Goal: Transaction & Acquisition: Book appointment/travel/reservation

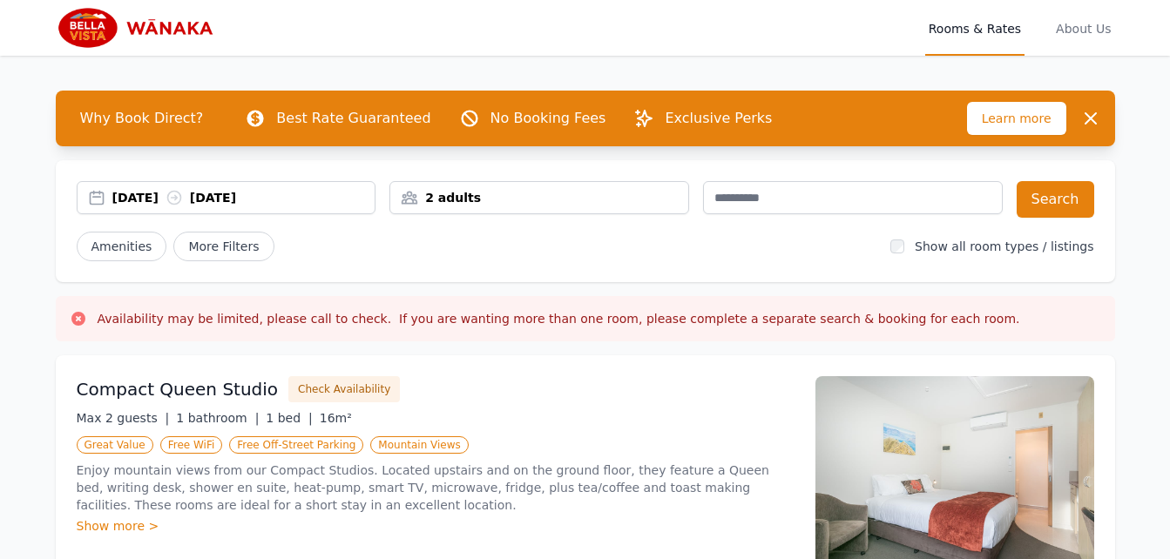
click at [260, 203] on div "22 Sep 2025 23 Sep 2025" at bounding box center [243, 197] width 263 height 17
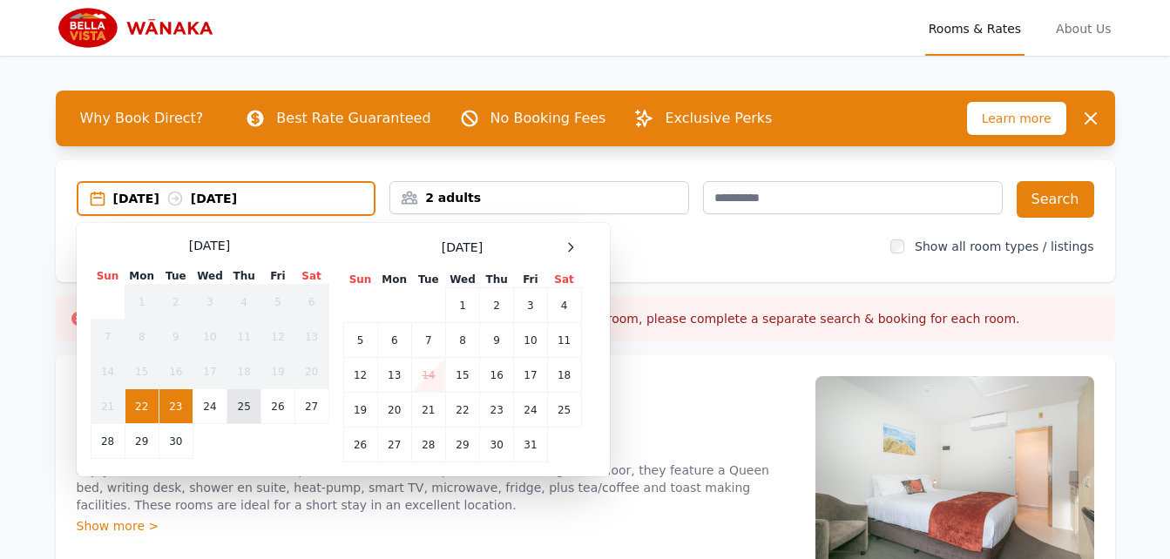
click at [250, 412] on td "25" at bounding box center [244, 407] width 34 height 35
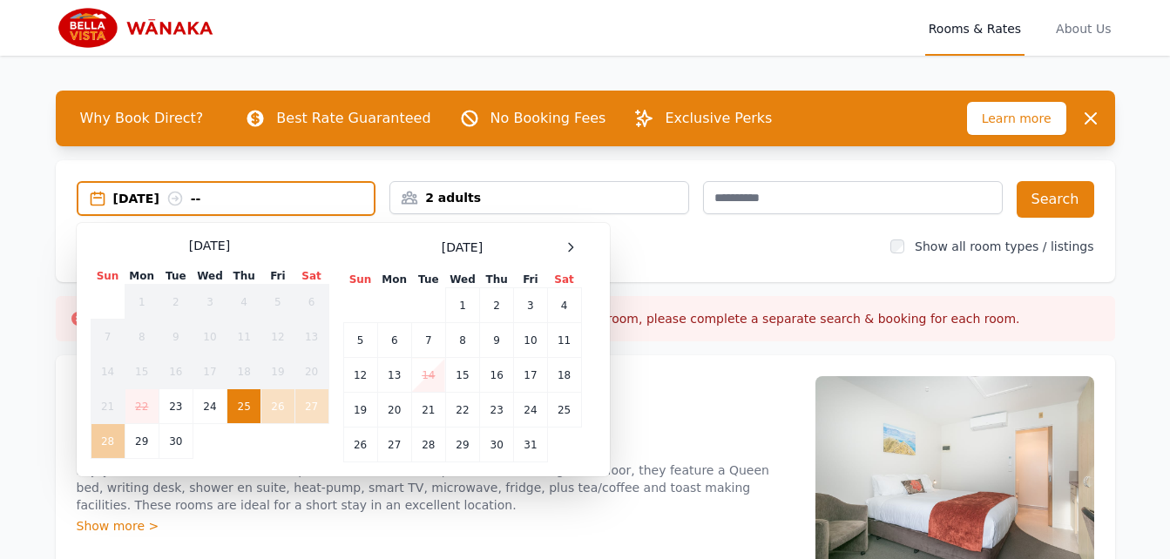
click at [113, 439] on td "28" at bounding box center [108, 441] width 34 height 35
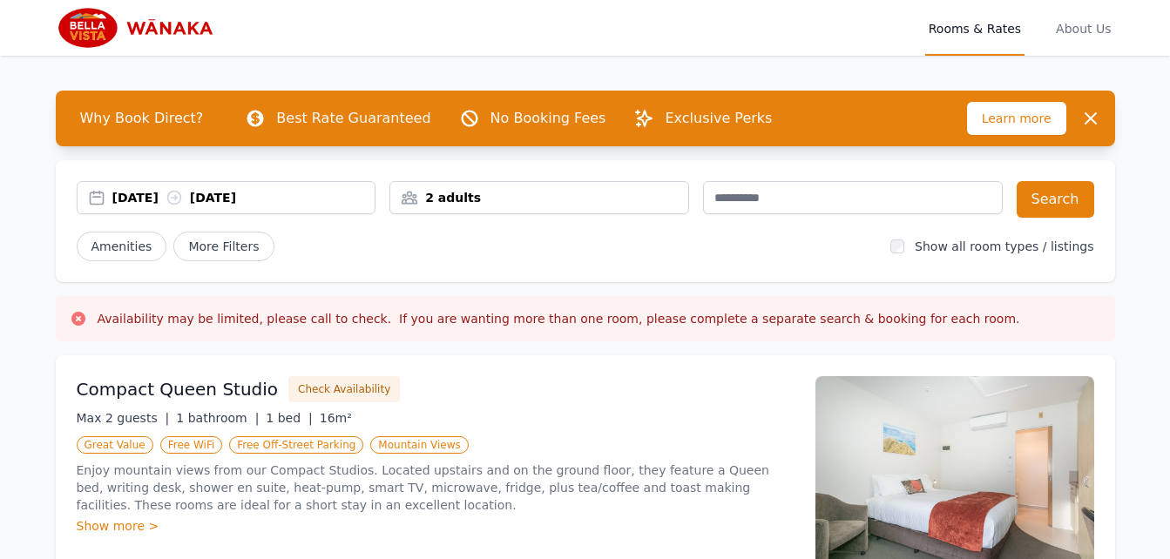
click at [631, 198] on div "2 adults" at bounding box center [539, 197] width 298 height 17
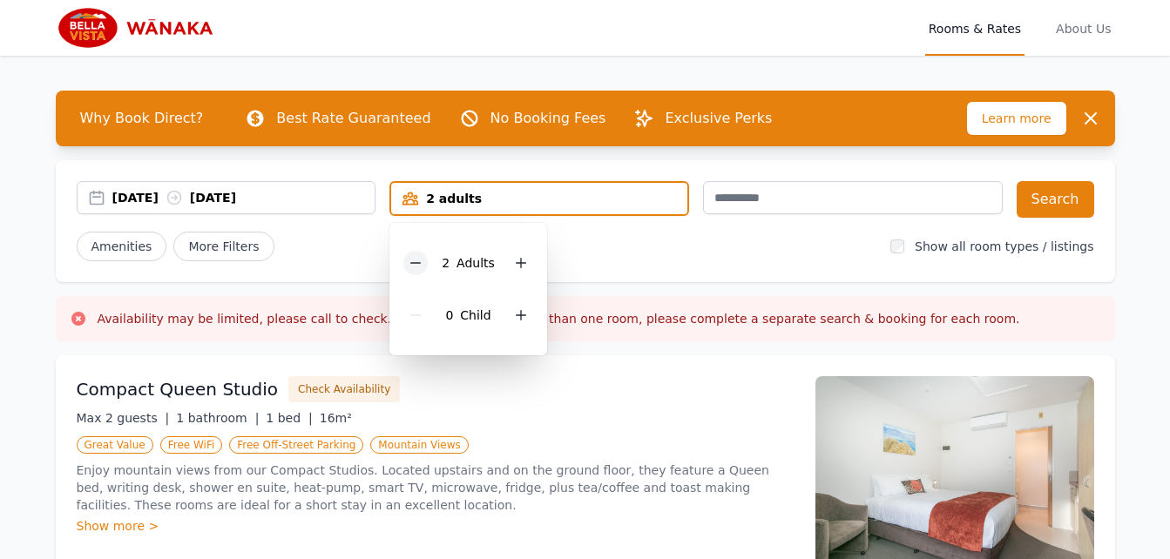
click at [421, 260] on icon at bounding box center [416, 263] width 14 height 14
click at [737, 392] on div "Compact Queen Studio Check Availability" at bounding box center [436, 389] width 718 height 26
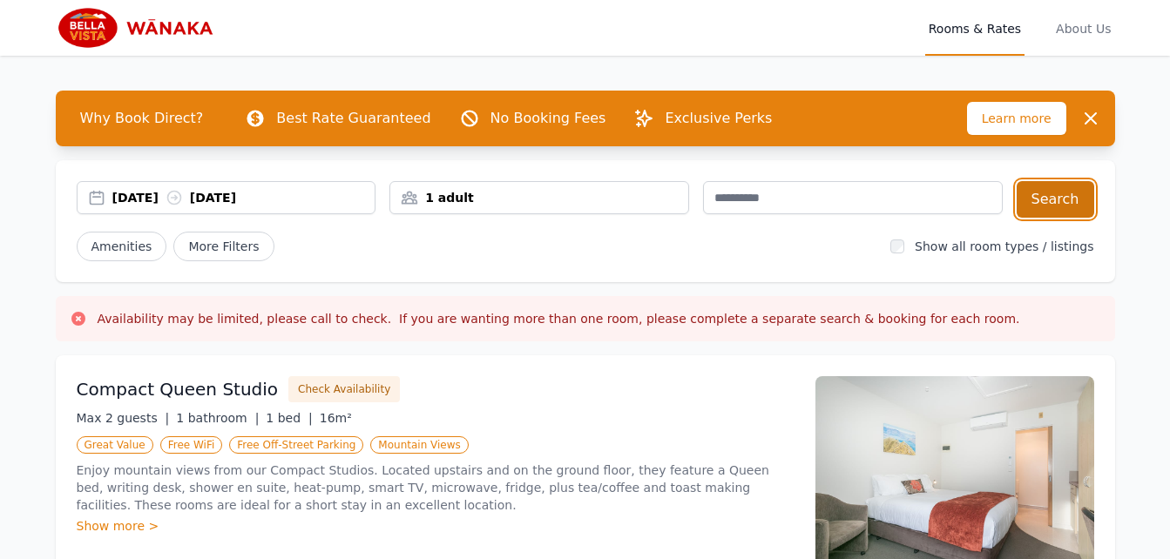
click at [1065, 199] on button "Search" at bounding box center [1056, 199] width 78 height 37
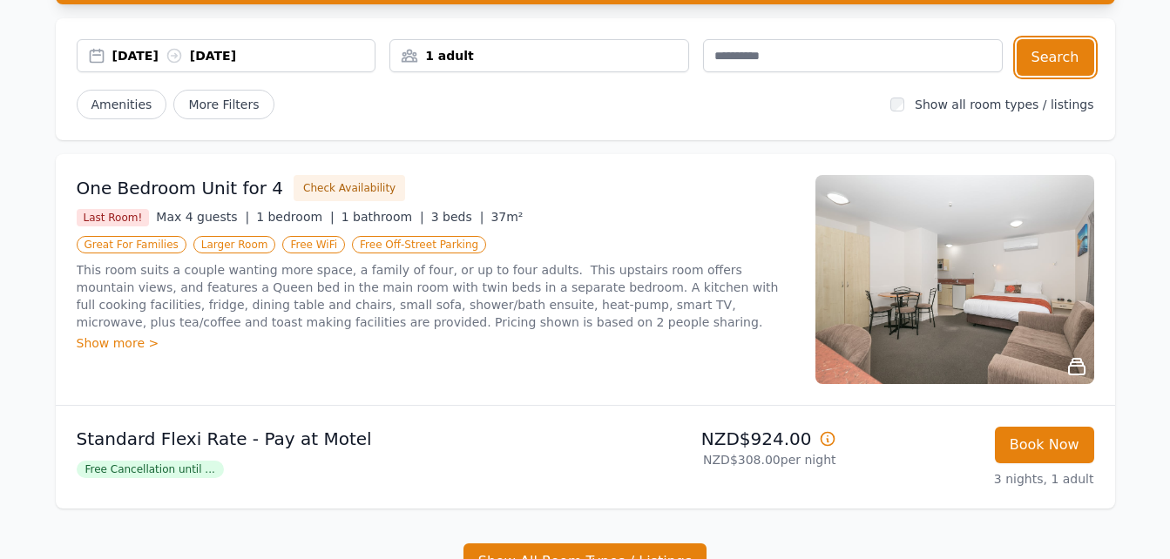
scroll to position [55, 0]
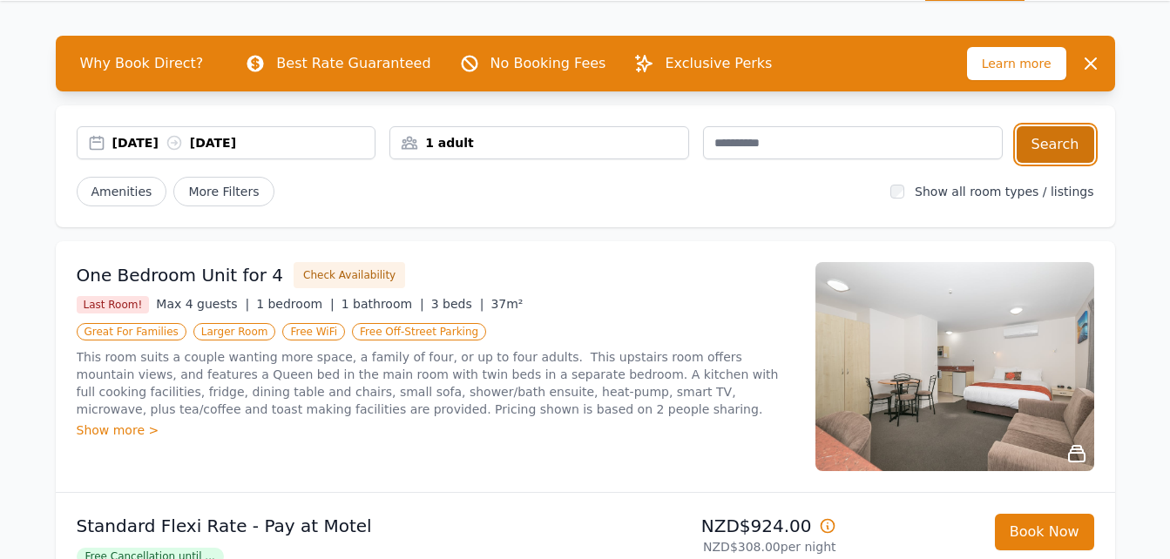
click at [1049, 150] on button "Search" at bounding box center [1056, 144] width 78 height 37
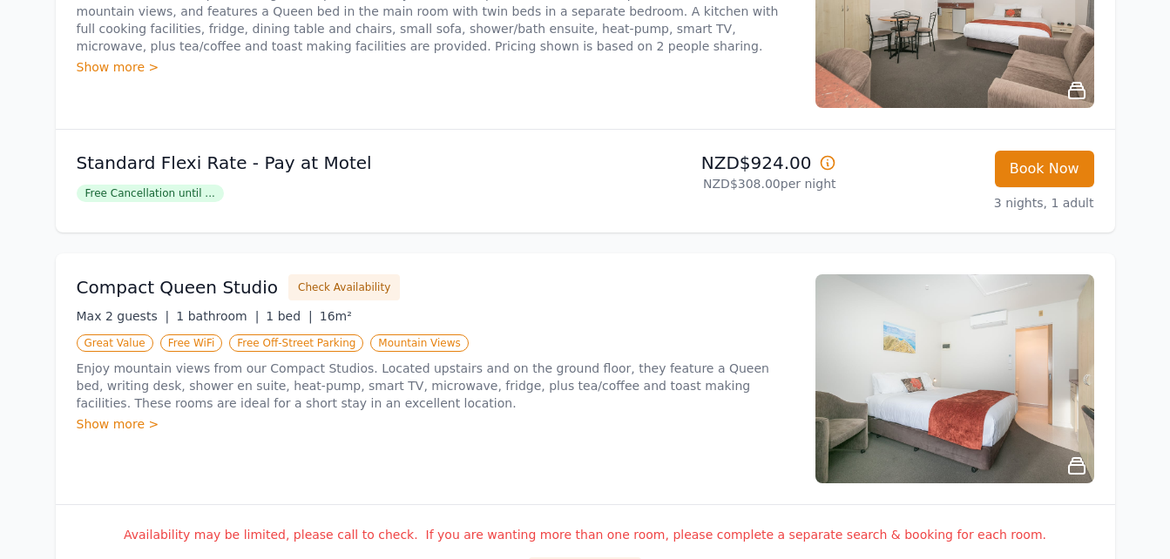
scroll to position [436, 0]
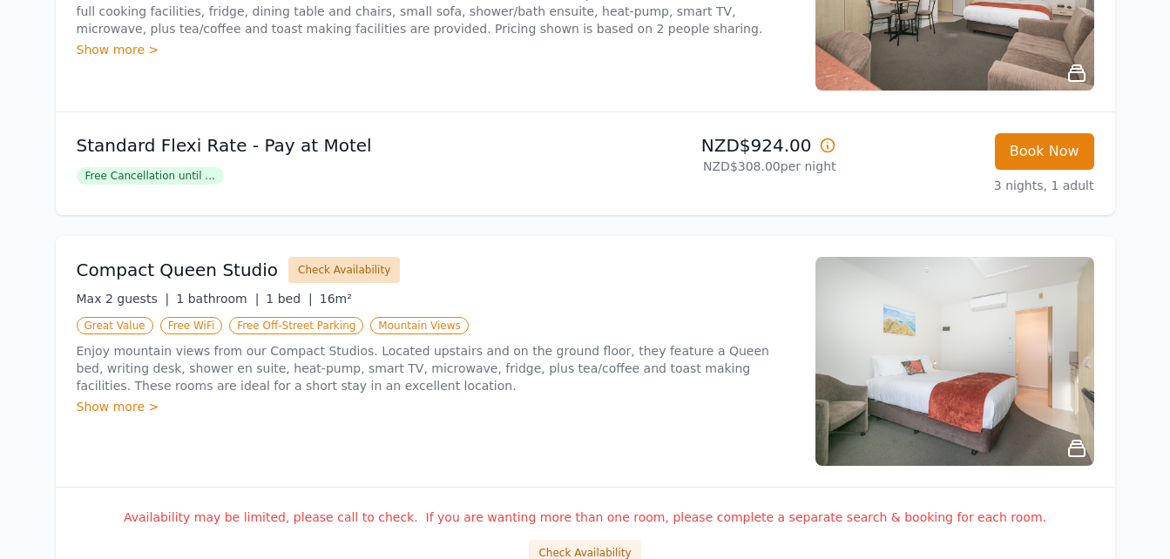
click at [329, 273] on button "Check Availability" at bounding box center [344, 270] width 112 height 26
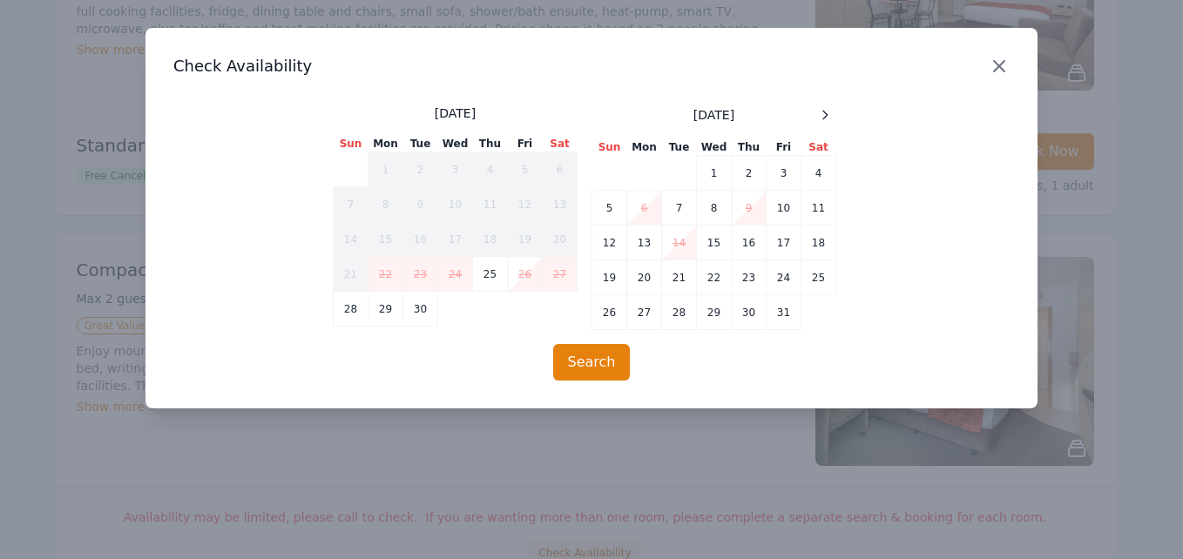
click at [1001, 65] on icon "button" at bounding box center [999, 66] width 10 height 10
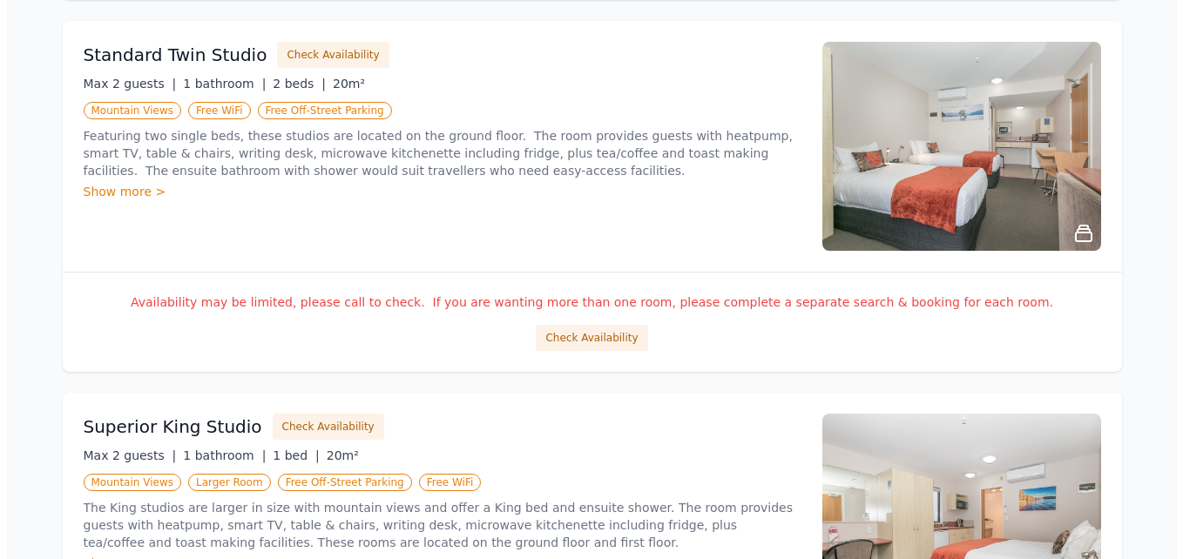
scroll to position [1394, 0]
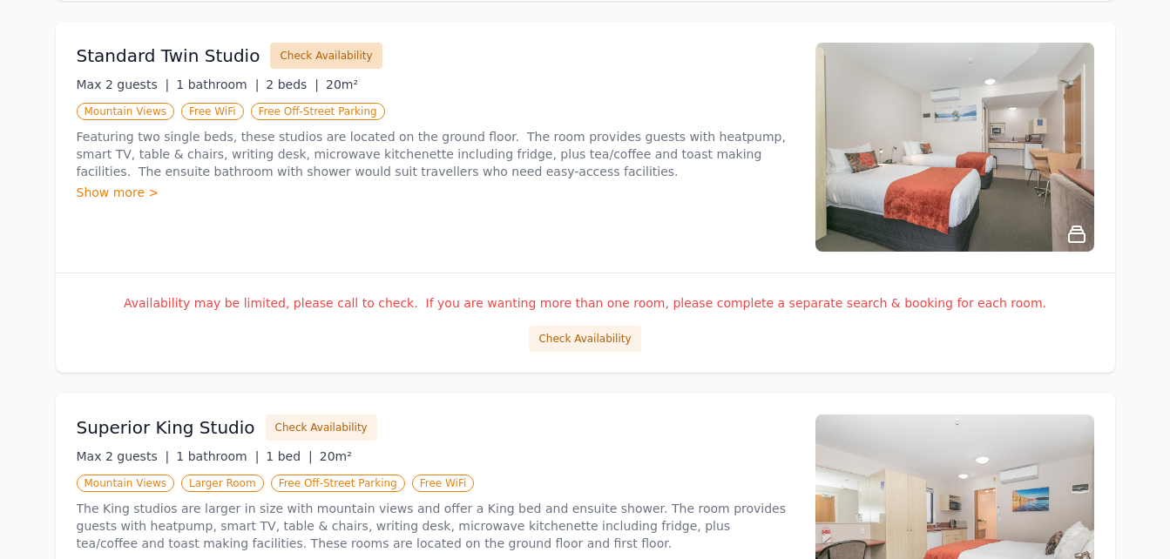
click at [312, 60] on button "Check Availability" at bounding box center [326, 56] width 112 height 26
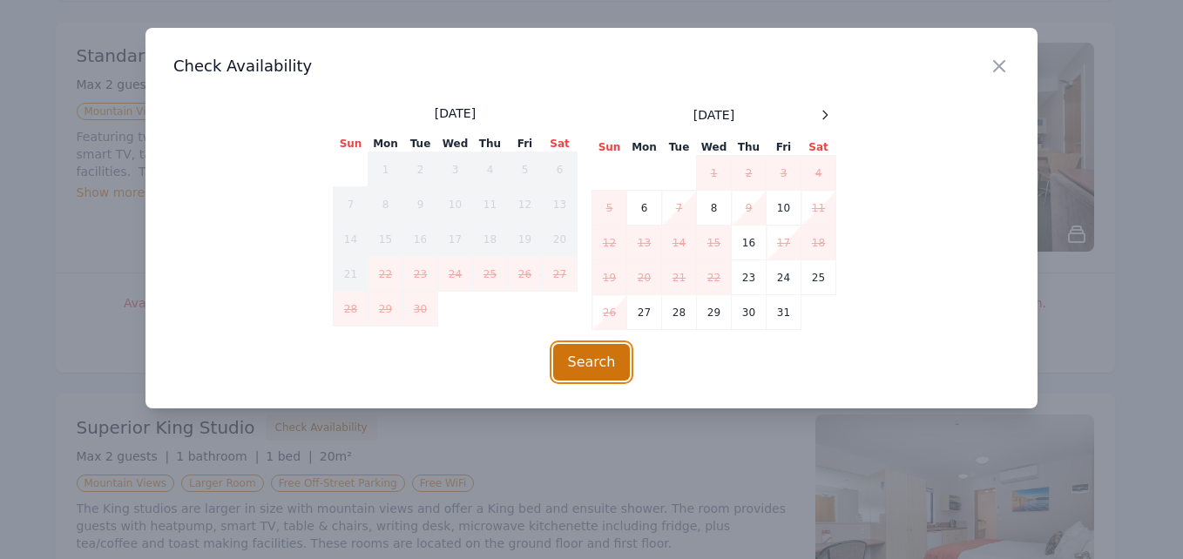
click at [593, 367] on button "Search" at bounding box center [592, 362] width 78 height 37
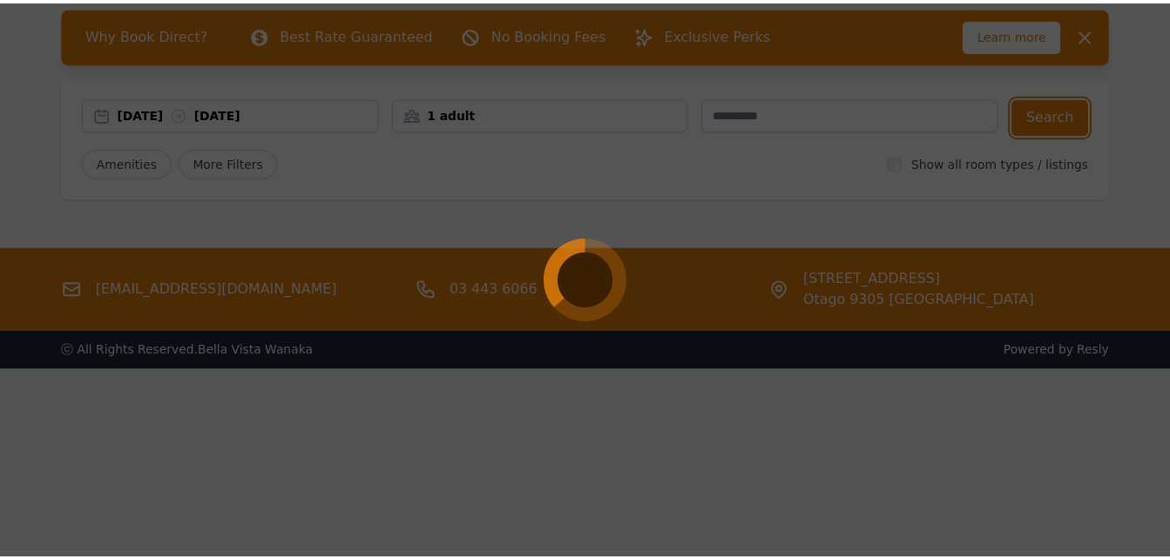
scroll to position [84, 0]
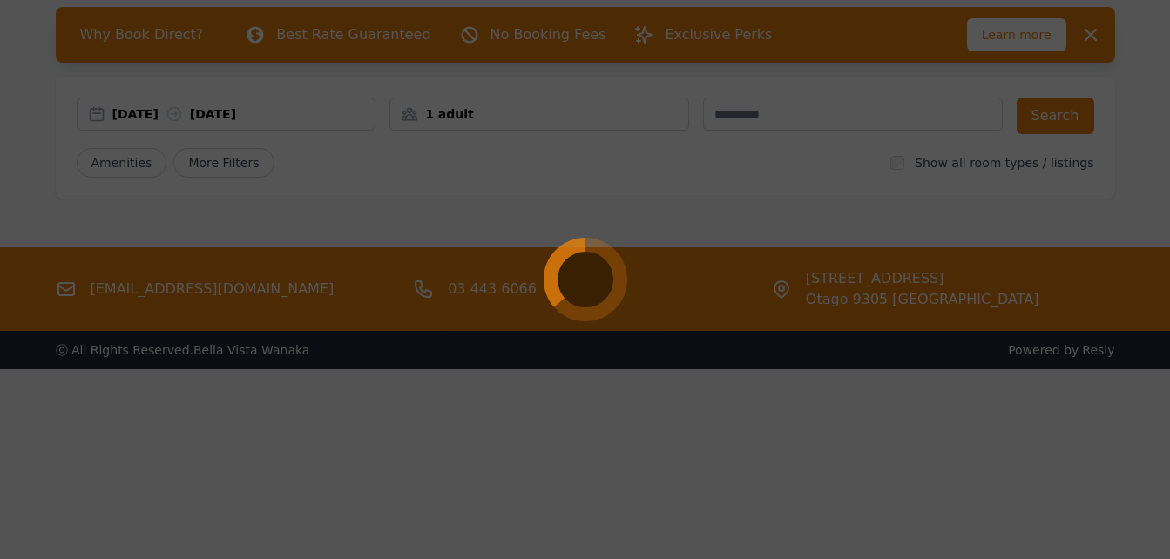
click at [1094, 30] on div at bounding box center [585, 279] width 1170 height 559
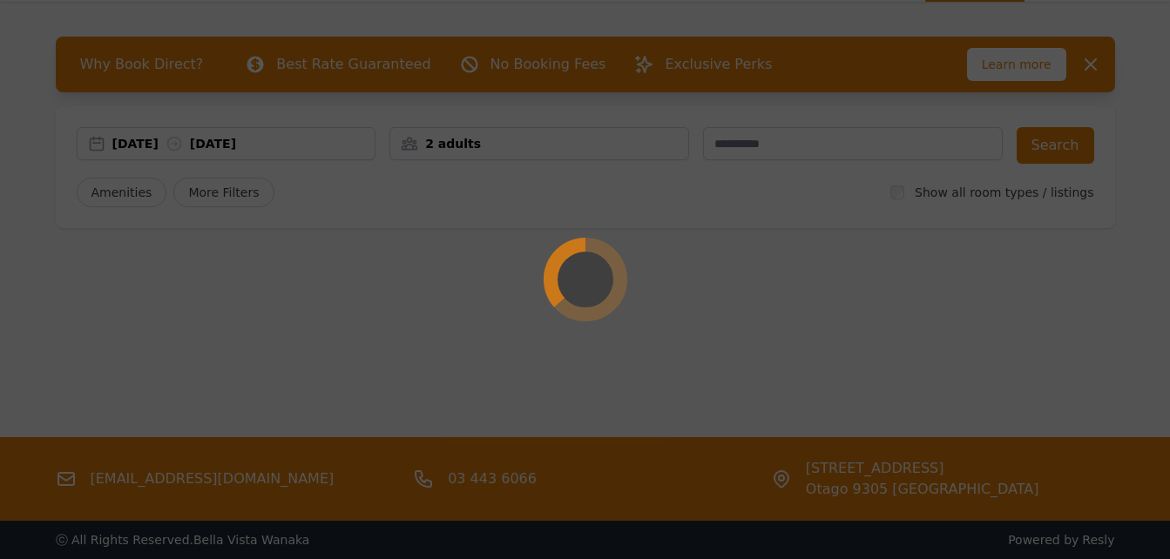
scroll to position [84, 0]
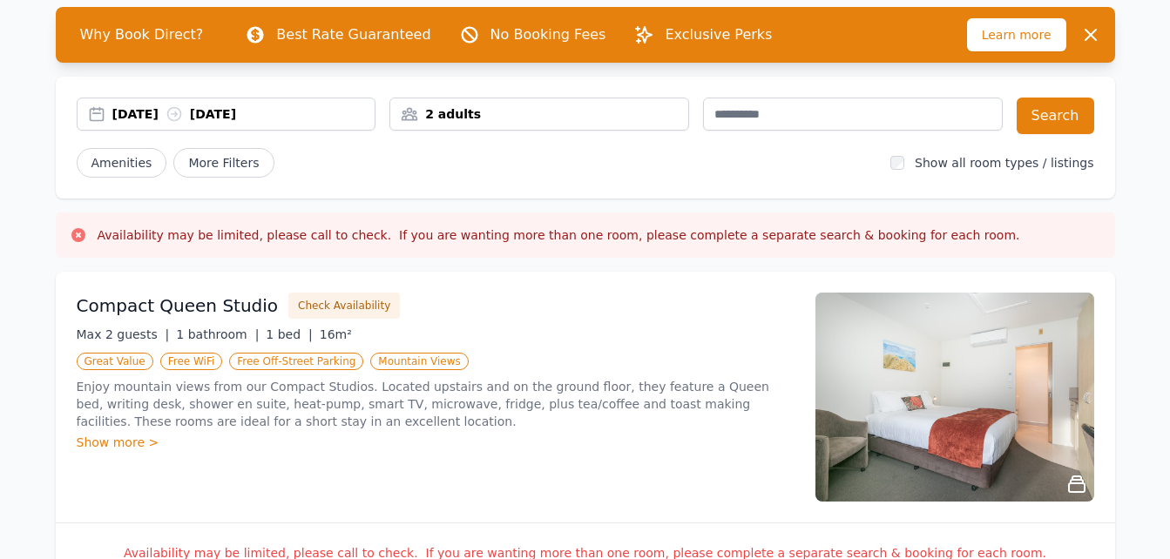
click at [180, 112] on icon at bounding box center [173, 114] width 13 height 13
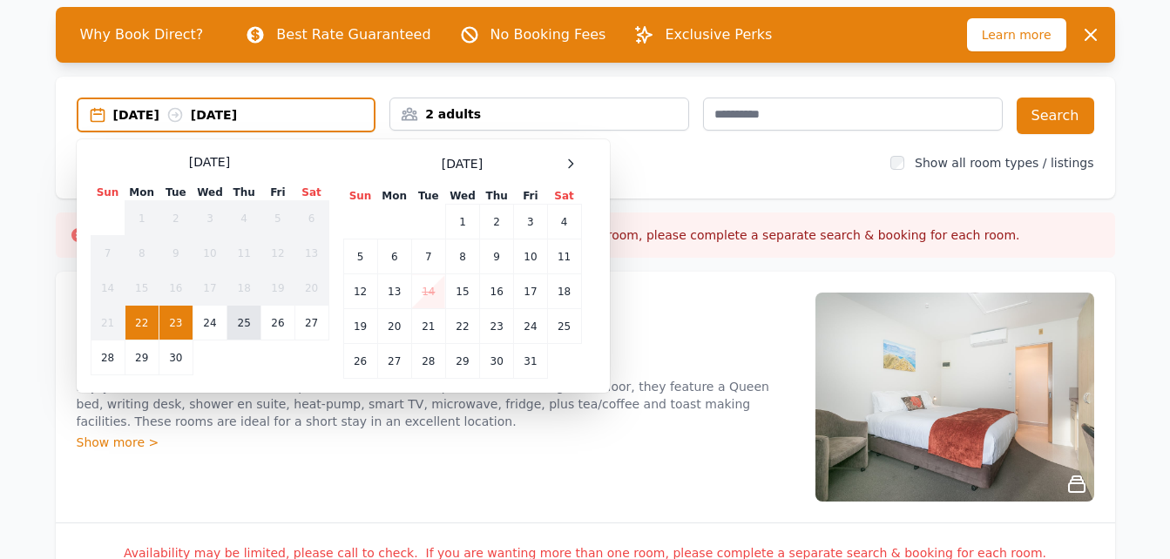
click at [245, 315] on td "25" at bounding box center [244, 323] width 34 height 35
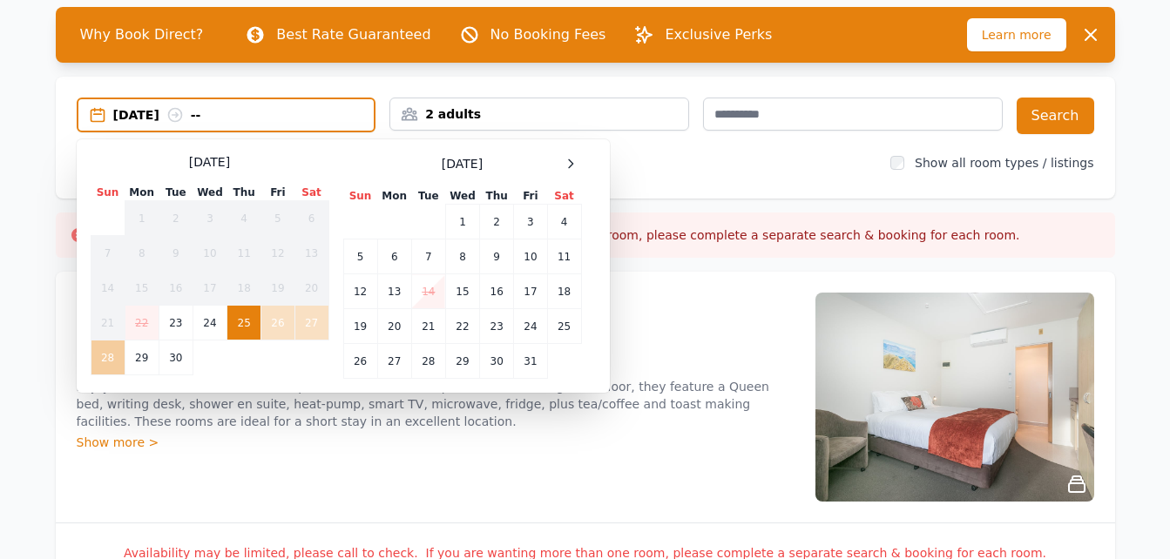
click at [111, 355] on td "28" at bounding box center [108, 358] width 34 height 35
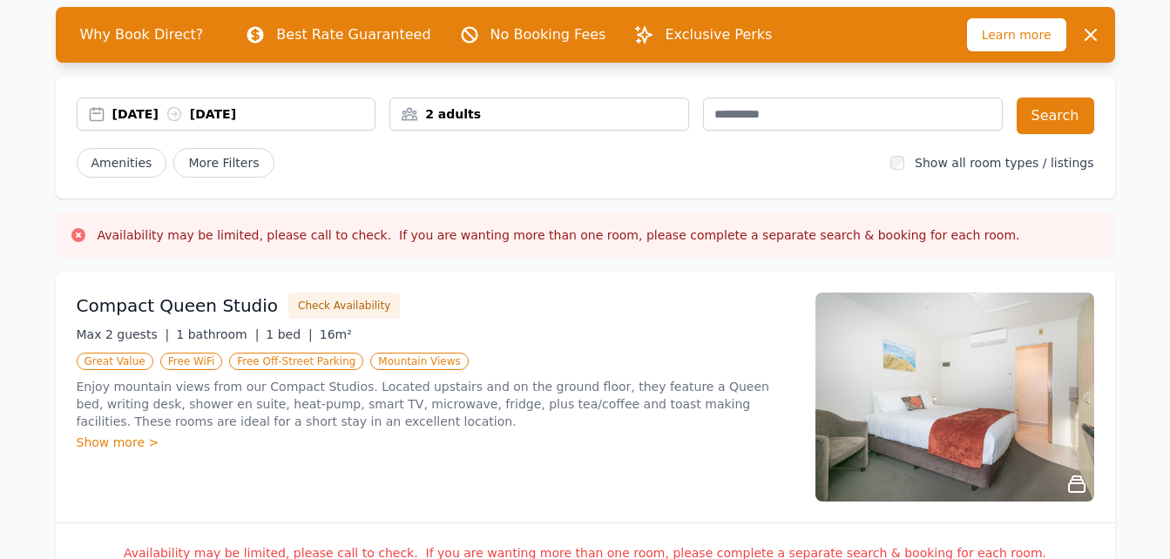
click at [681, 110] on div "2 adults" at bounding box center [539, 113] width 298 height 17
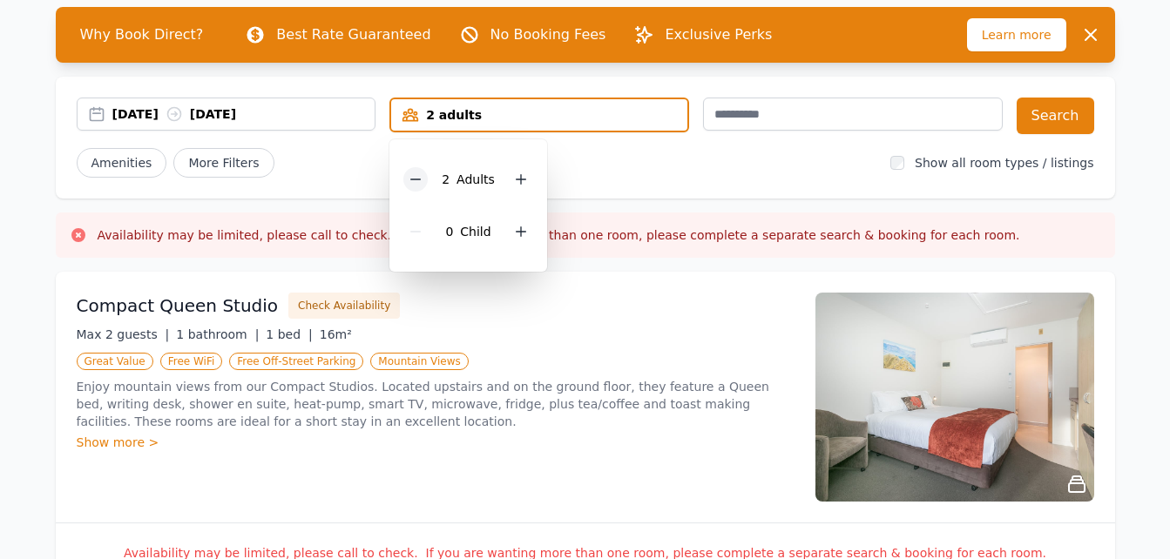
click at [416, 180] on icon at bounding box center [416, 180] width 10 height 0
click at [1044, 117] on button "Search" at bounding box center [1056, 116] width 78 height 37
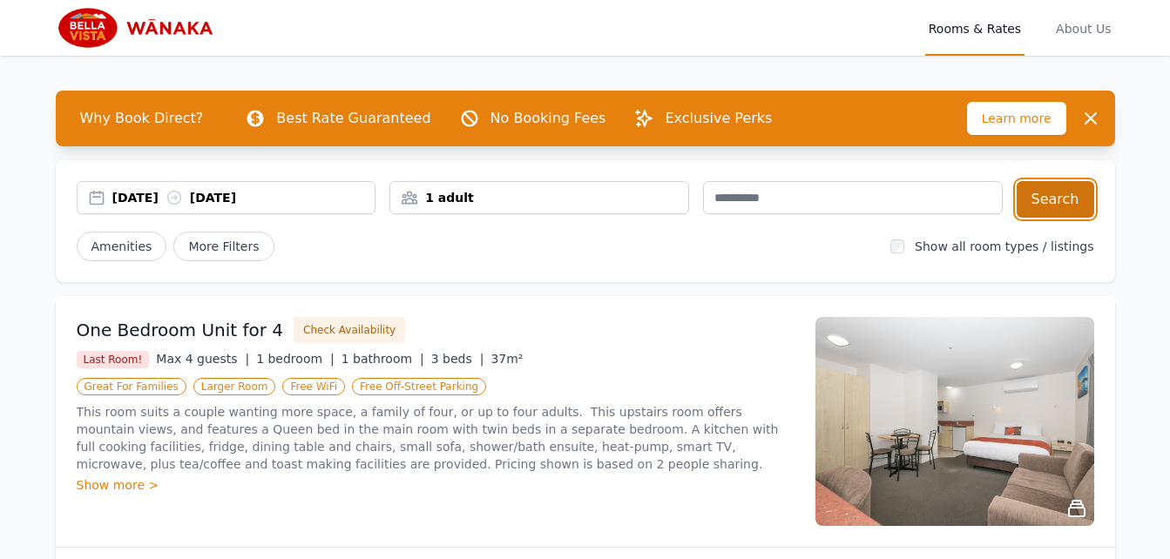
click at [1052, 199] on button "Search" at bounding box center [1056, 199] width 78 height 37
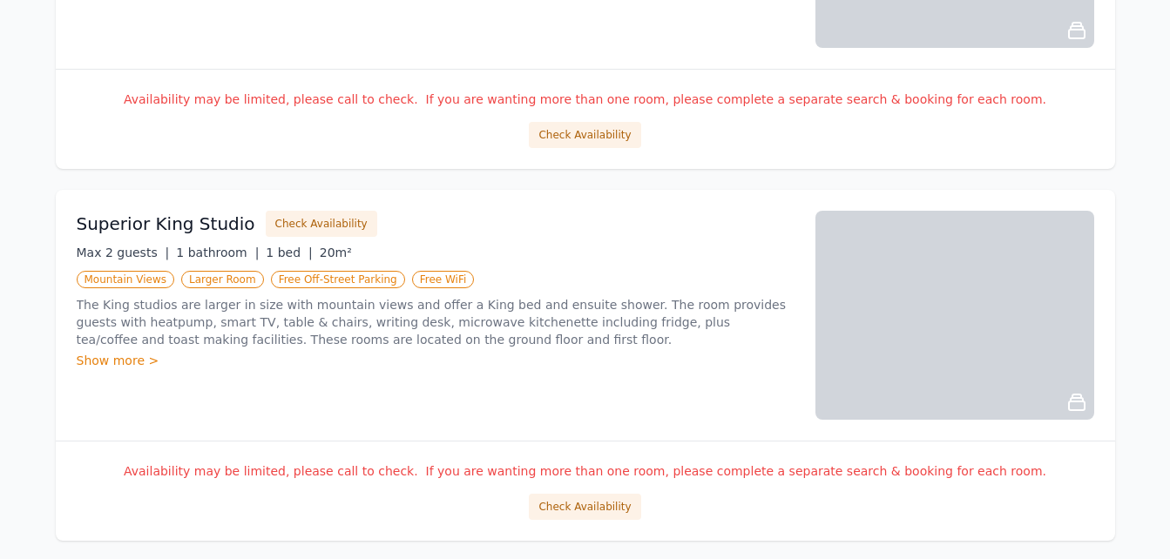
scroll to position [1656, 0]
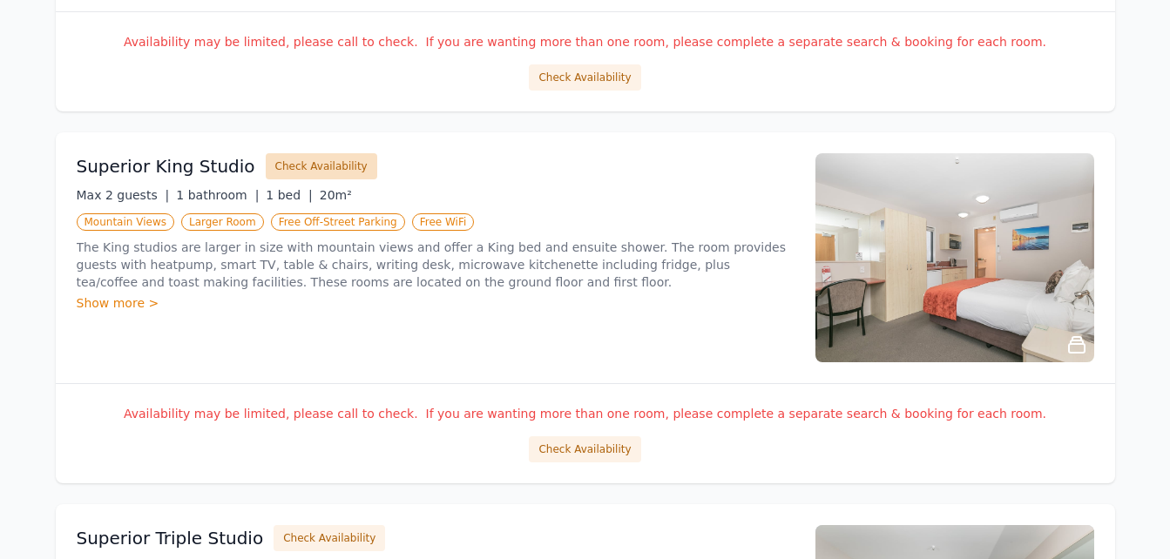
click at [328, 173] on button "Check Availability" at bounding box center [322, 166] width 112 height 26
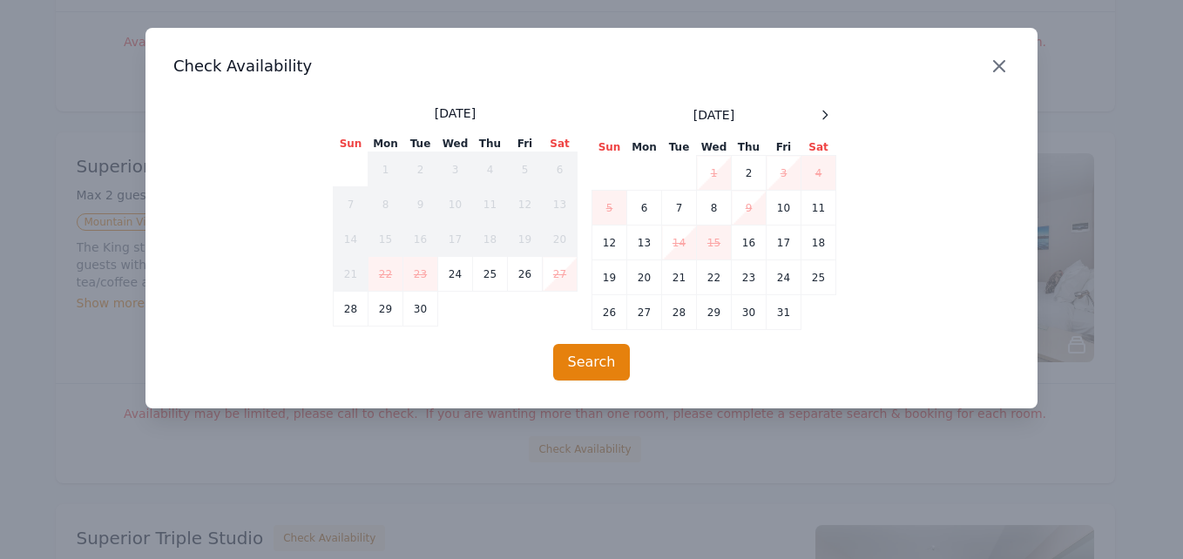
click at [999, 67] on icon "button" at bounding box center [999, 66] width 10 height 10
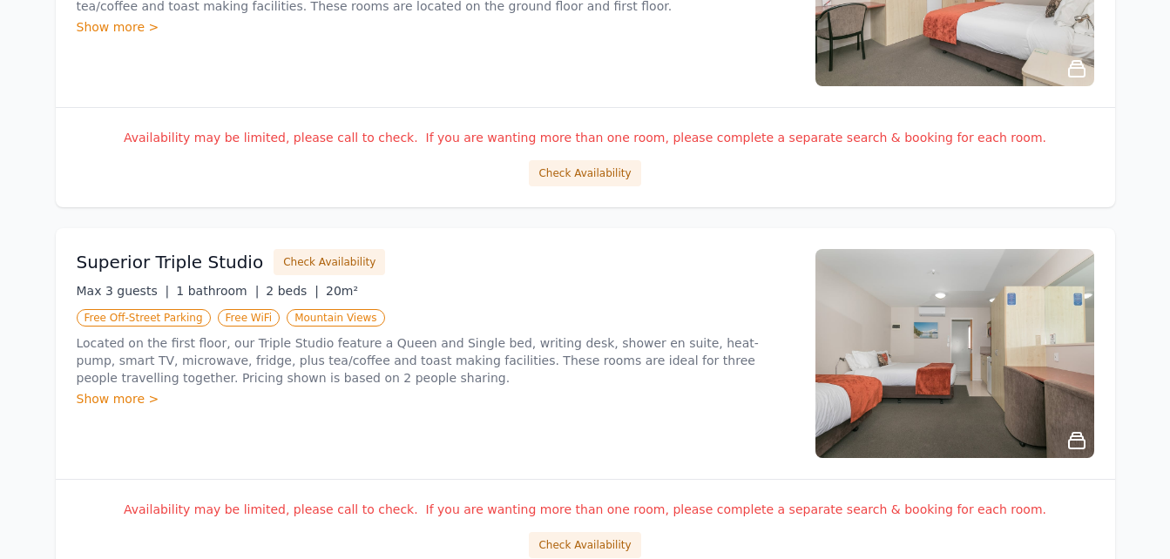
scroll to position [1931, 0]
